Goal: Navigation & Orientation: Find specific page/section

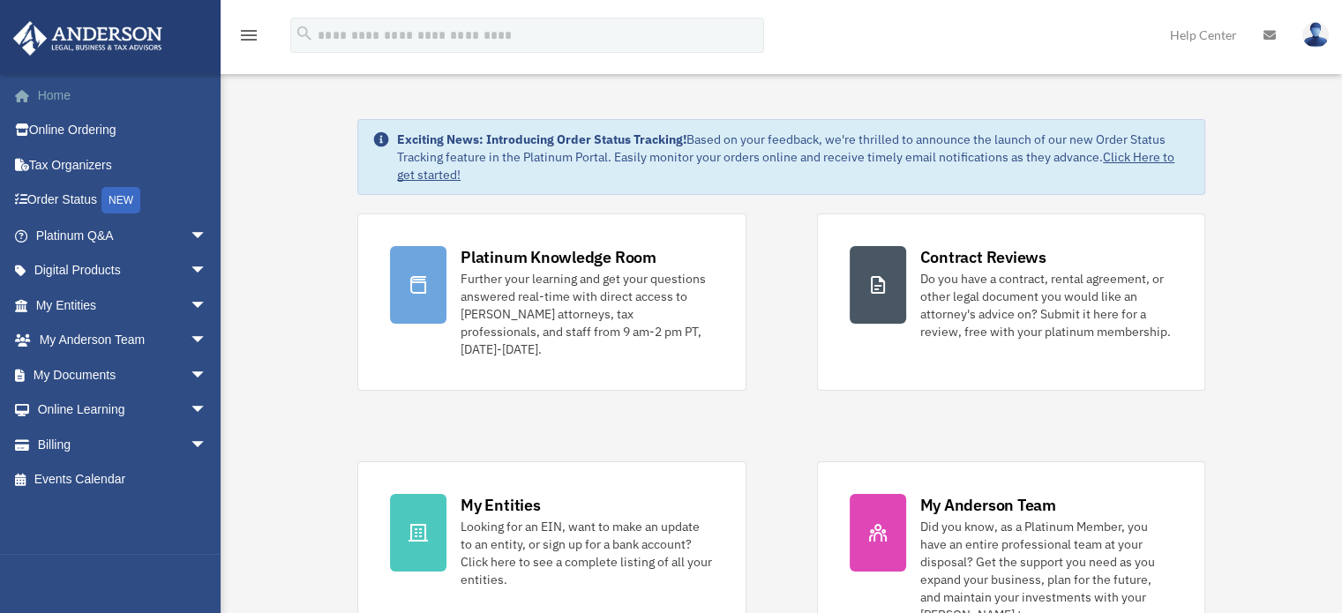
click at [50, 91] on link "Home" at bounding box center [122, 95] width 221 height 35
click at [190, 243] on span "arrow_drop_down" at bounding box center [207, 236] width 35 height 36
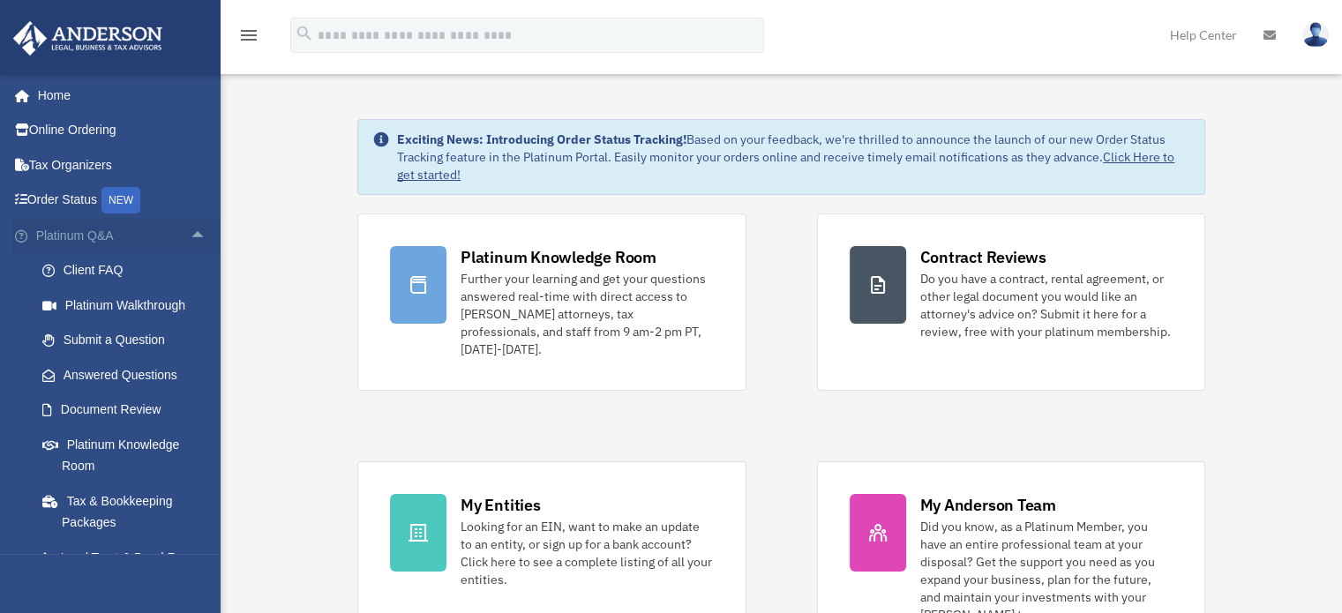
click at [191, 237] on span "arrow_drop_up" at bounding box center [207, 236] width 35 height 36
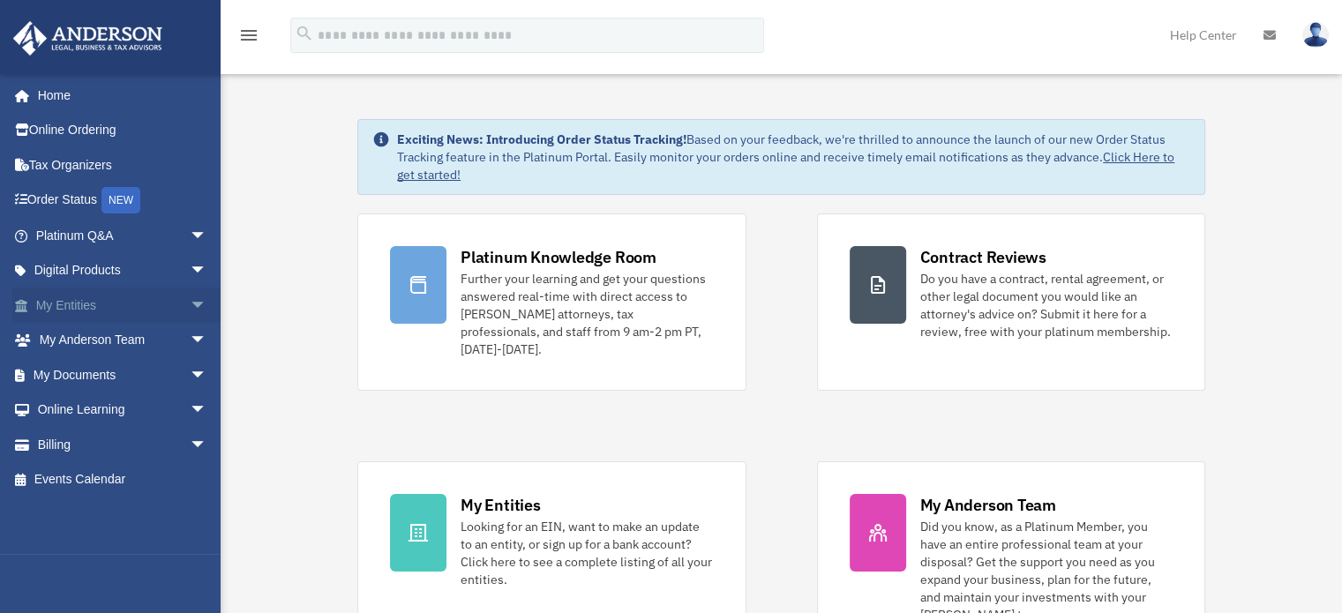
click at [190, 311] on span "arrow_drop_down" at bounding box center [207, 306] width 35 height 36
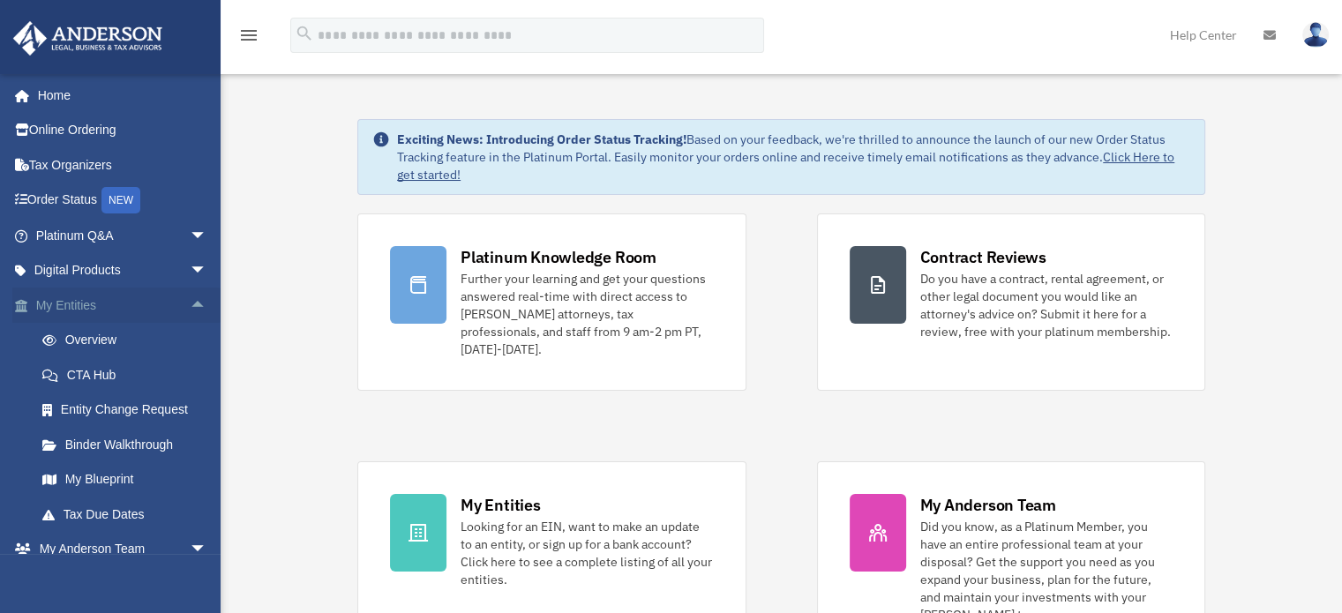
click at [192, 307] on span "arrow_drop_up" at bounding box center [207, 306] width 35 height 36
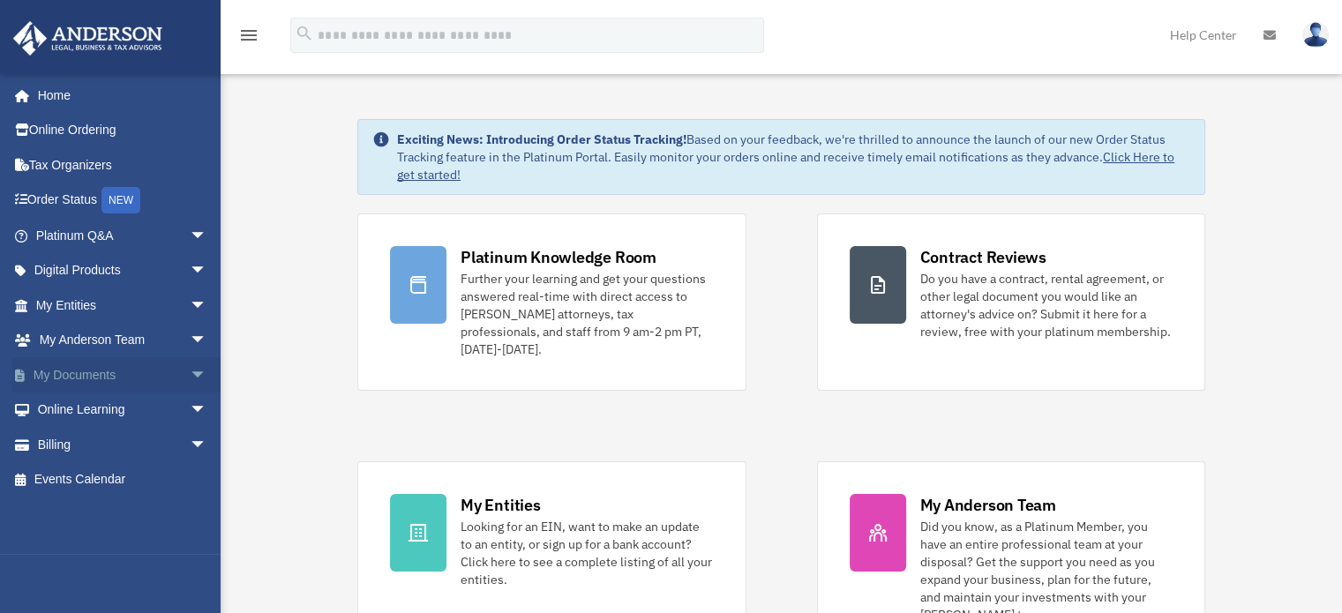
click at [190, 376] on span "arrow_drop_down" at bounding box center [207, 375] width 35 height 36
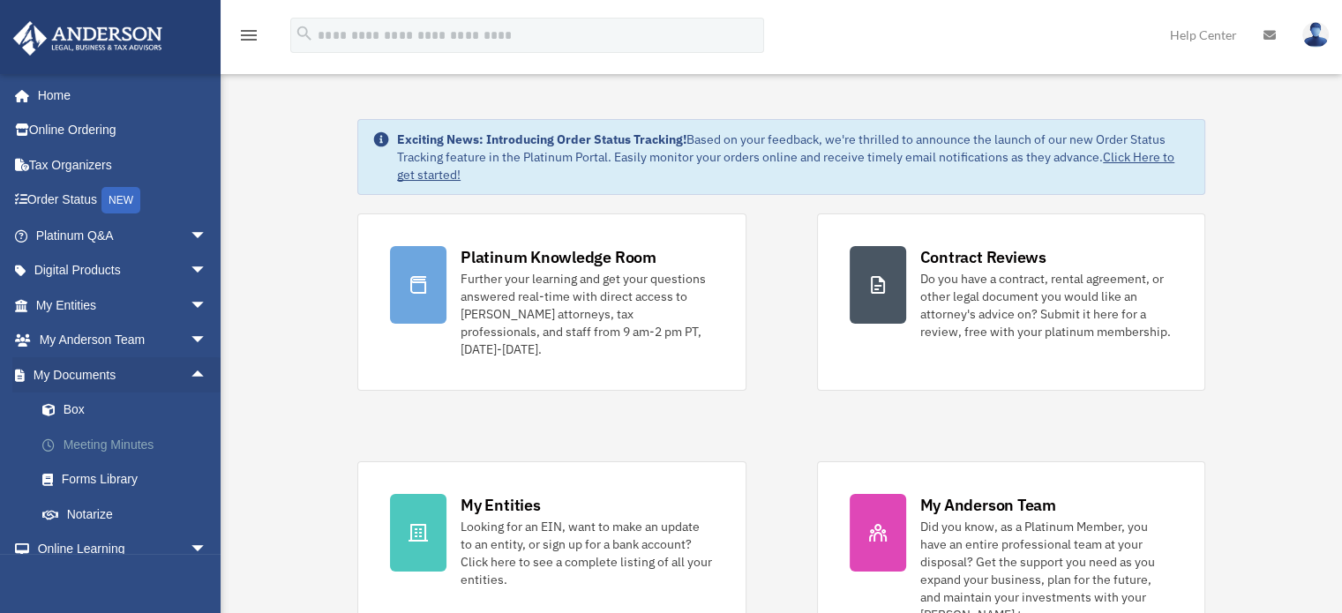
click at [69, 443] on link "Meeting Minutes" at bounding box center [129, 444] width 209 height 35
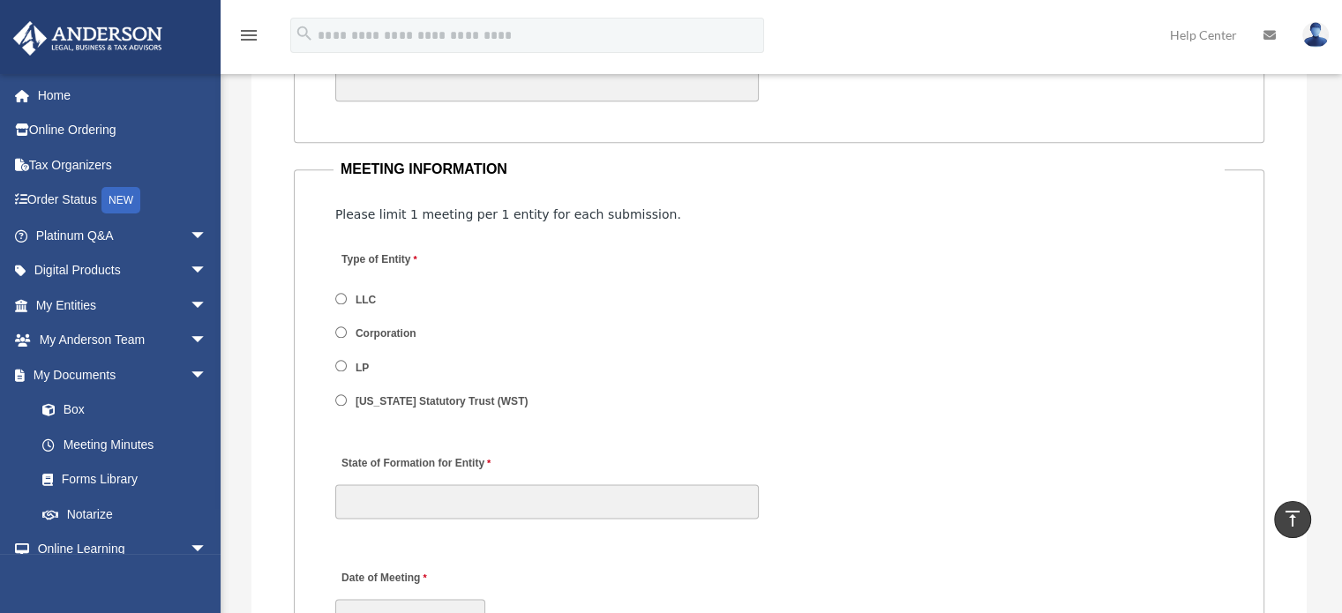
scroll to position [2029, 0]
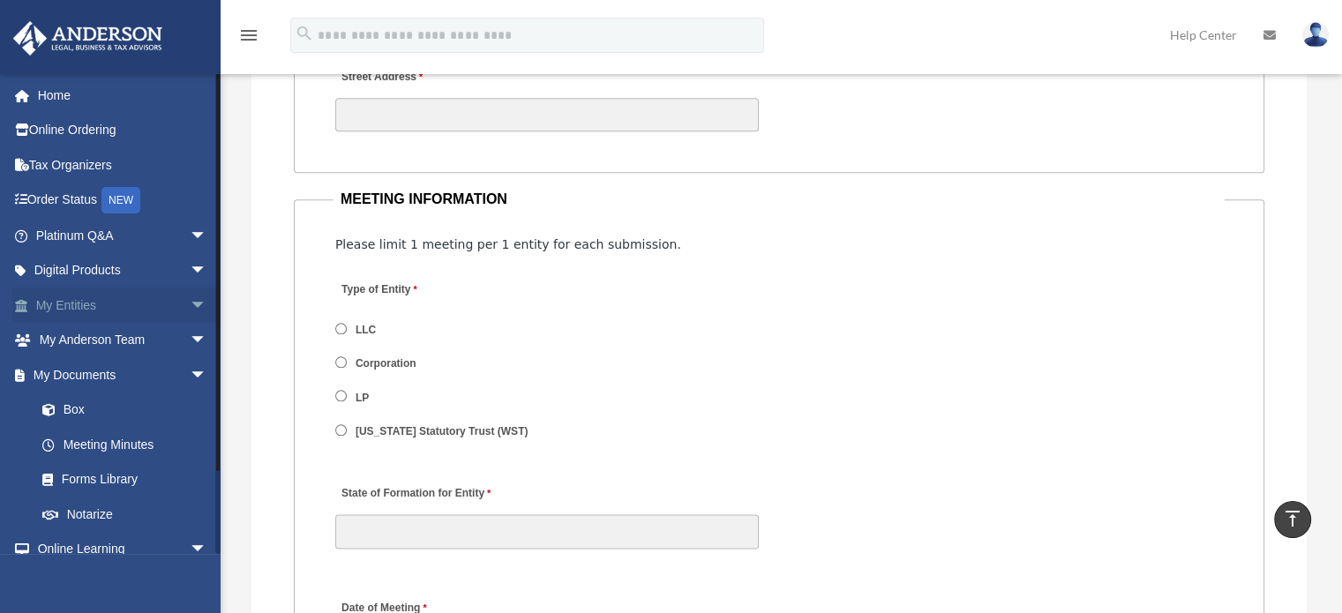
click at [191, 299] on span "arrow_drop_down" at bounding box center [207, 306] width 35 height 36
click at [191, 311] on span "arrow_drop_up" at bounding box center [207, 306] width 35 height 36
click at [190, 379] on span "arrow_drop_down" at bounding box center [207, 375] width 35 height 36
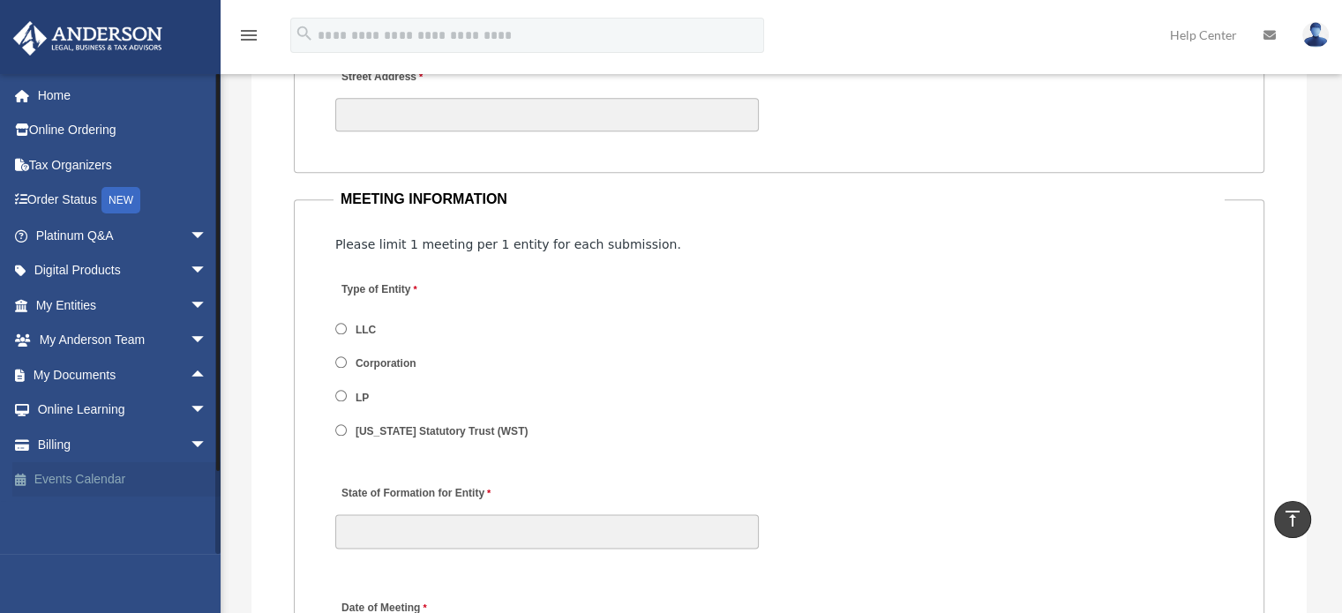
click at [125, 478] on link "Events Calendar" at bounding box center [122, 479] width 221 height 35
